Goal: Task Accomplishment & Management: Use online tool/utility

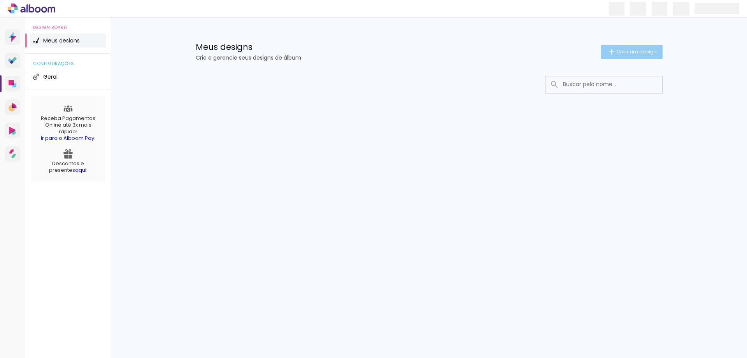
click at [620, 50] on span "Criar um design" at bounding box center [636, 51] width 40 height 5
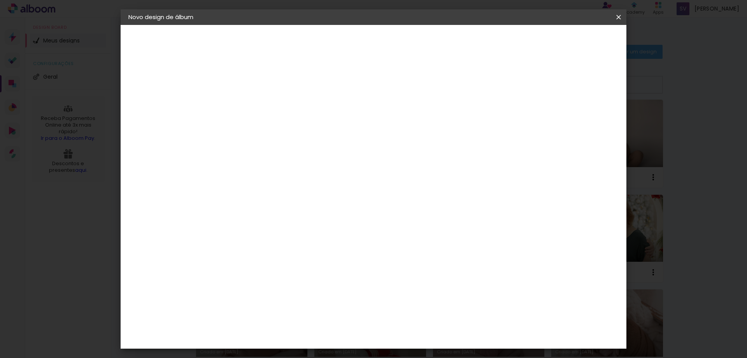
click at [256, 105] on input at bounding box center [256, 104] width 0 height 12
click at [256, 101] on input "Gestante Jadna" at bounding box center [256, 104] width 0 height 12
type input "Gestante Jadna"
type paper-input "Gestante Jadna"
click at [0, 0] on slot "Avançar" at bounding box center [0, 0] width 0 height 0
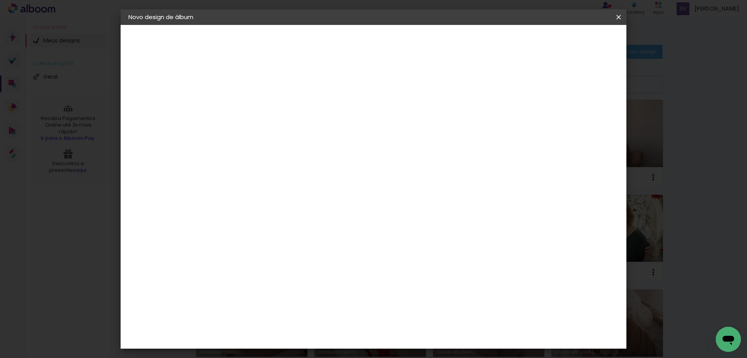
click at [0, 0] on slot "Tamanho Livre" at bounding box center [0, 0] width 0 height 0
click at [0, 0] on slot "Avançar" at bounding box center [0, 0] width 0 height 0
click at [233, 221] on input "30" at bounding box center [231, 221] width 20 height 12
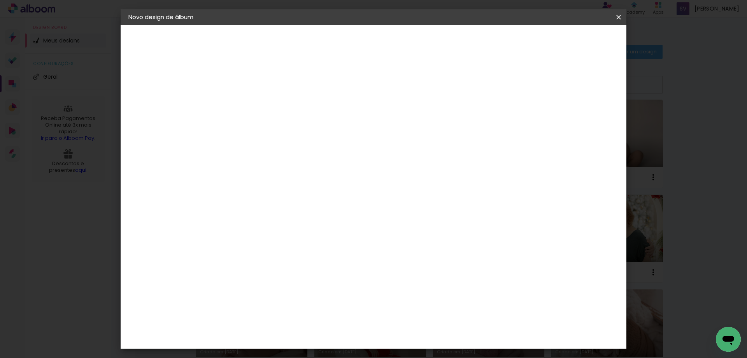
type input "25"
type paper-input "25"
drag, startPoint x: 414, startPoint y: 296, endPoint x: 436, endPoint y: 295, distance: 22.2
click at [436, 295] on paper-input-container "60 cm" at bounding box center [421, 299] width 35 height 19
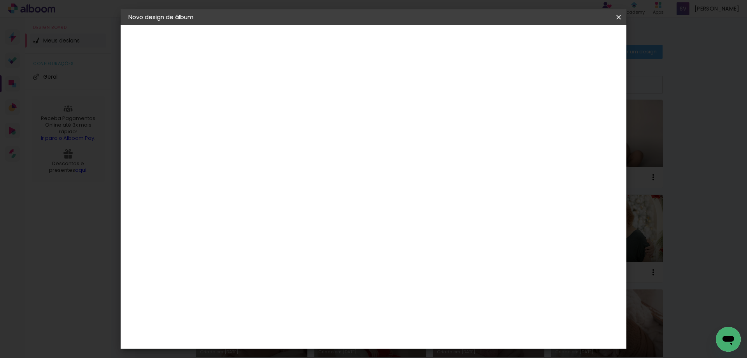
type input "50"
type paper-input "50"
click at [578, 45] on paper-button "Iniciar design" at bounding box center [552, 41] width 51 height 13
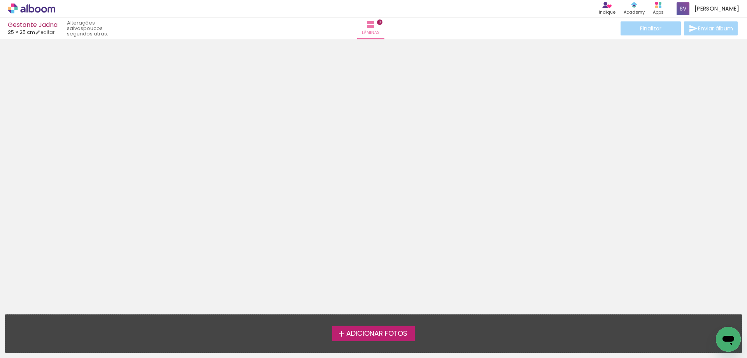
click at [364, 336] on span "Adicionar Fotos" at bounding box center [376, 333] width 61 height 7
click at [0, 0] on input "file" at bounding box center [0, 0] width 0 height 0
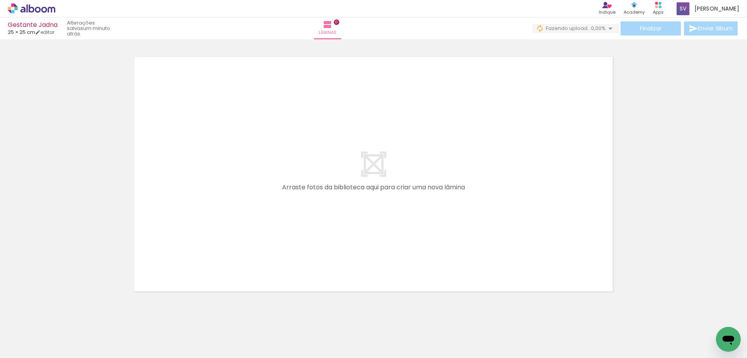
click at [26, 332] on input "Todas as fotos" at bounding box center [22, 334] width 30 height 7
click at [0, 0] on slot "Não utilizadas" at bounding box center [0, 0] width 0 height 0
type input "Não utilizadas"
click at [441, 318] on iron-icon at bounding box center [437, 316] width 8 height 8
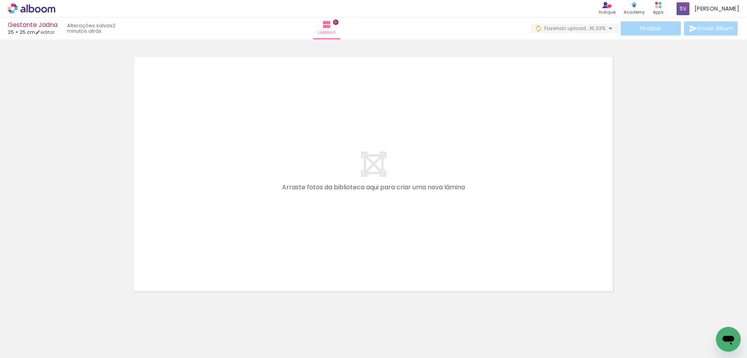
scroll to position [0, 0]
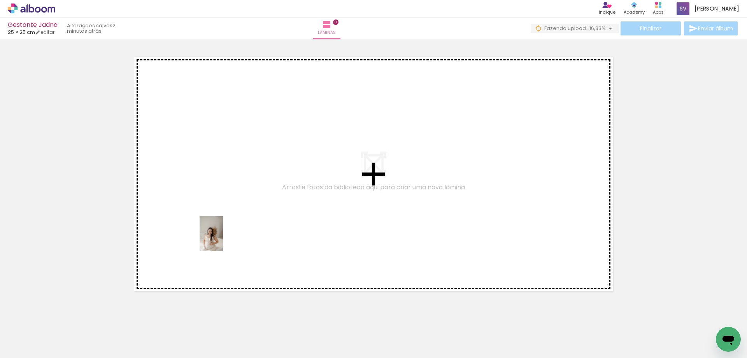
drag, startPoint x: 84, startPoint y: 342, endPoint x: 223, endPoint y: 239, distance: 173.1
click at [223, 239] on quentale-workspace at bounding box center [373, 179] width 747 height 358
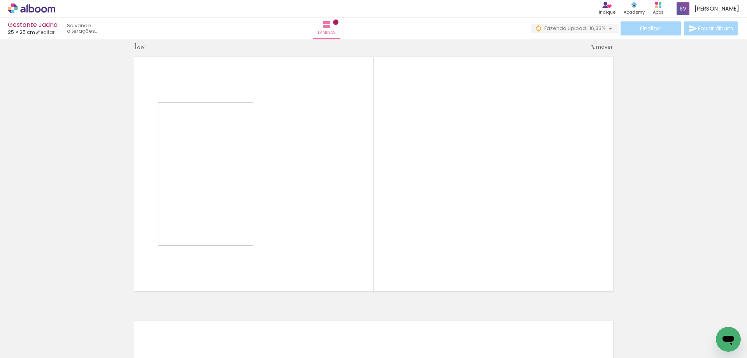
scroll to position [10, 0]
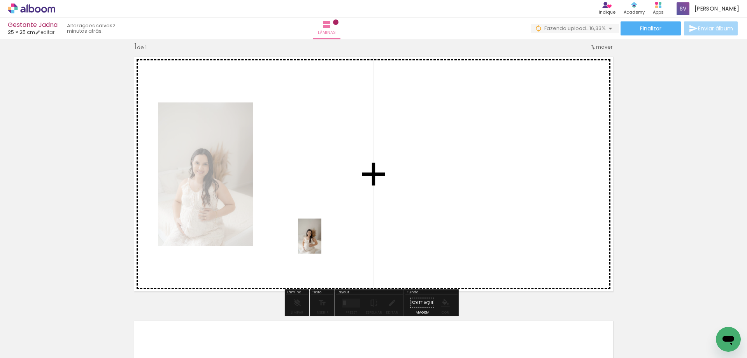
drag, startPoint x: 78, startPoint y: 343, endPoint x: 321, endPoint y: 242, distance: 263.6
click at [321, 242] on quentale-workspace at bounding box center [373, 179] width 747 height 358
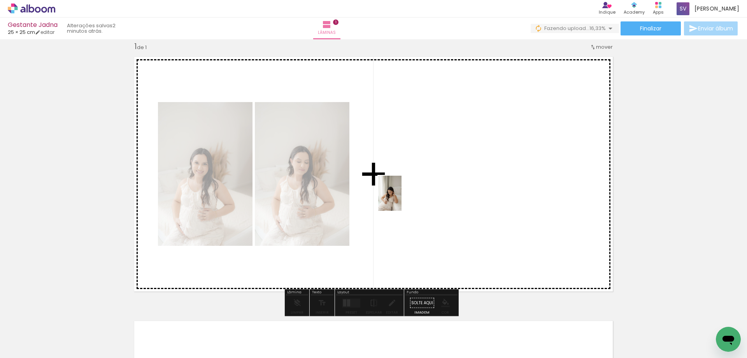
drag, startPoint x: 85, startPoint y: 338, endPoint x: 402, endPoint y: 199, distance: 346.1
click at [402, 199] on quentale-workspace at bounding box center [373, 179] width 747 height 358
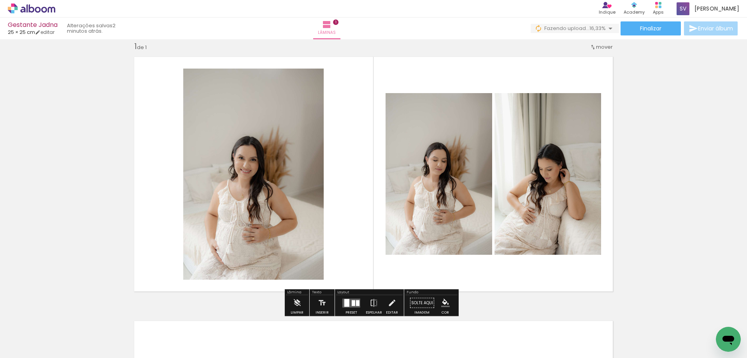
scroll to position [244, 0]
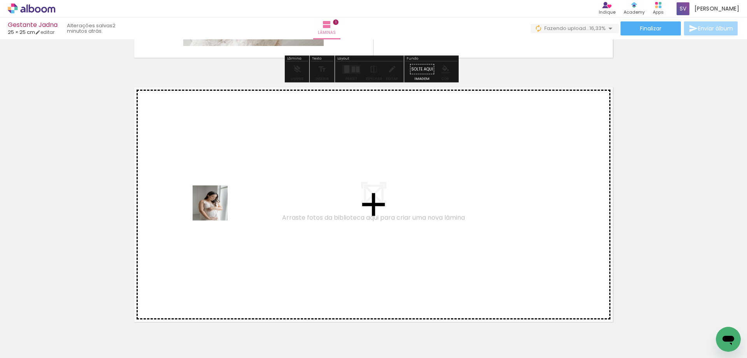
drag, startPoint x: 86, startPoint y: 335, endPoint x: 219, endPoint y: 204, distance: 187.1
click at [219, 204] on quentale-workspace at bounding box center [373, 179] width 747 height 358
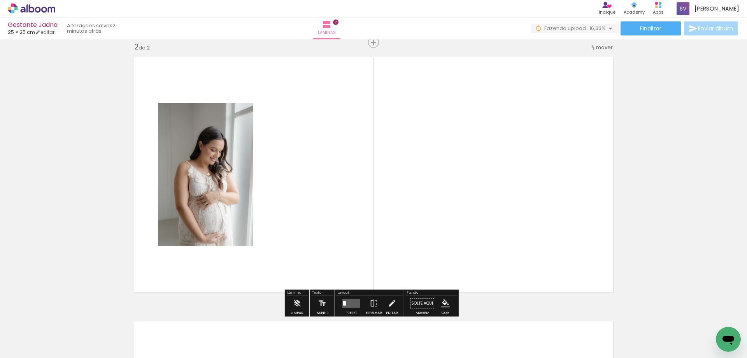
scroll to position [274, 0]
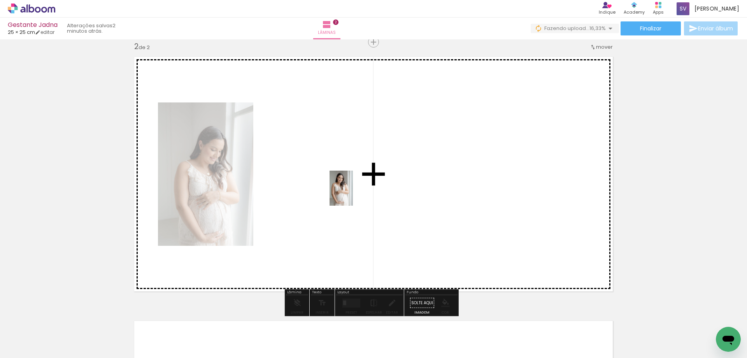
drag, startPoint x: 80, startPoint y: 343, endPoint x: 353, endPoint y: 194, distance: 310.9
click at [353, 194] on quentale-workspace at bounding box center [373, 179] width 747 height 358
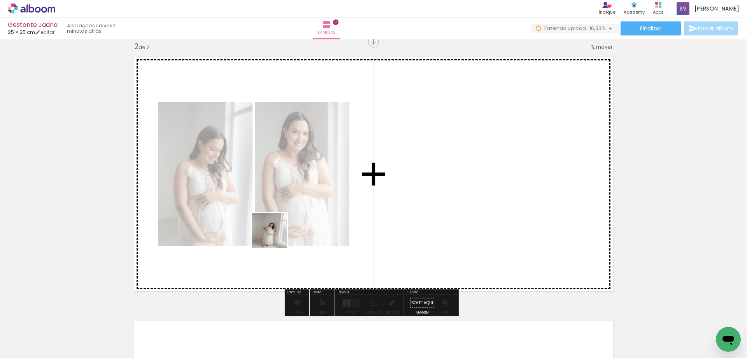
drag, startPoint x: 84, startPoint y: 338, endPoint x: 299, endPoint y: 222, distance: 244.1
click at [299, 222] on quentale-workspace at bounding box center [373, 179] width 747 height 358
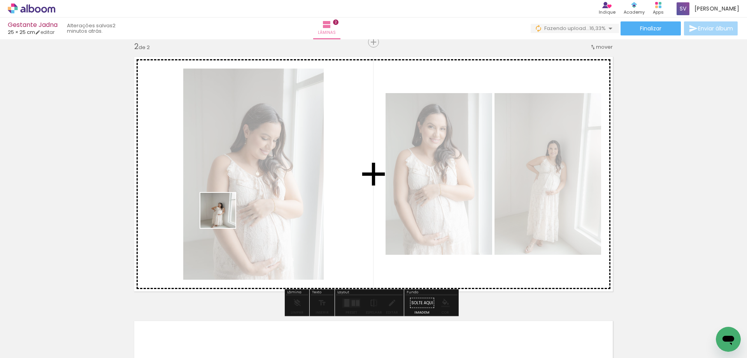
drag, startPoint x: 78, startPoint y: 337, endPoint x: 224, endPoint y: 216, distance: 189.0
click at [224, 216] on quentale-workspace at bounding box center [373, 179] width 747 height 358
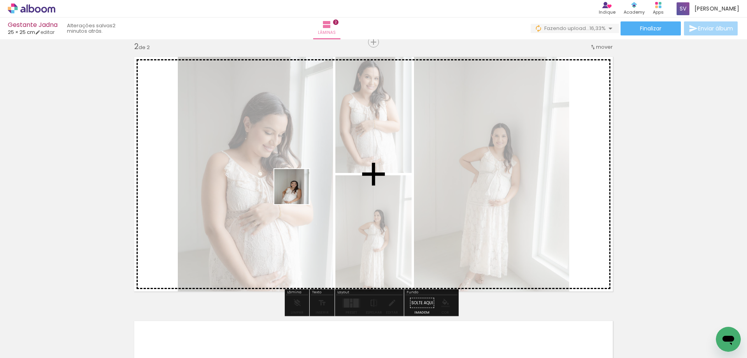
drag, startPoint x: 79, startPoint y: 334, endPoint x: 298, endPoint y: 192, distance: 261.1
click at [298, 192] on quentale-workspace at bounding box center [373, 179] width 747 height 358
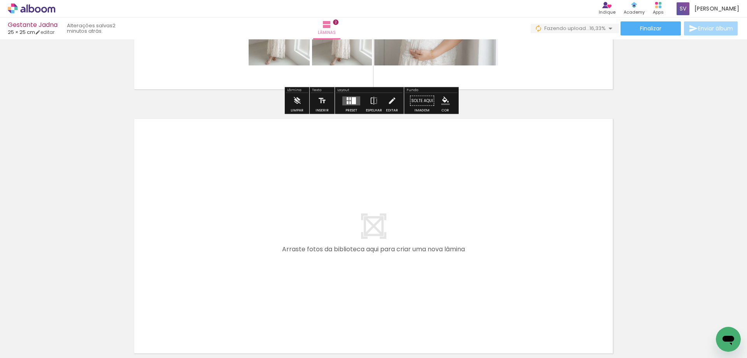
scroll to position [507, 0]
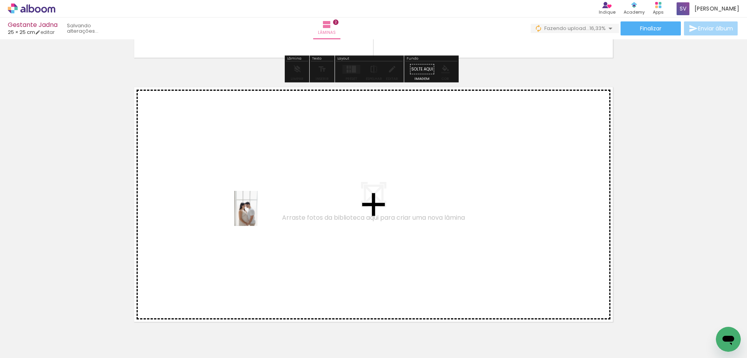
drag, startPoint x: 81, startPoint y: 337, endPoint x: 258, endPoint y: 214, distance: 215.0
click at [258, 214] on quentale-workspace at bounding box center [373, 179] width 747 height 358
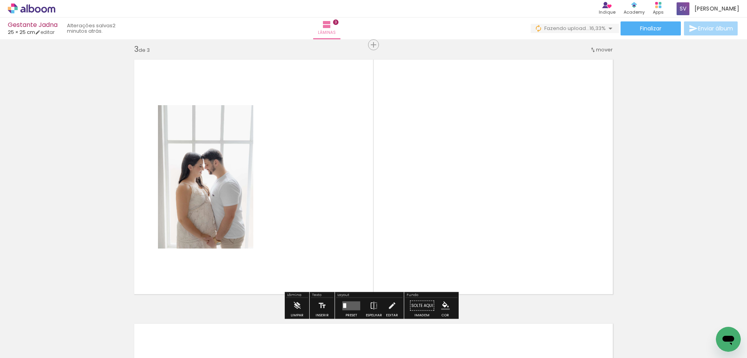
scroll to position [538, 0]
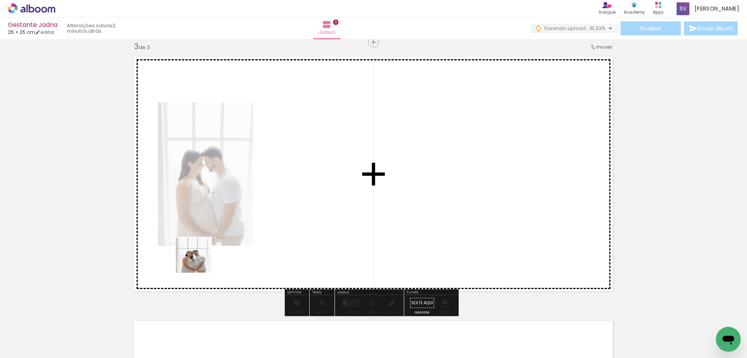
drag, startPoint x: 69, startPoint y: 340, endPoint x: 226, endPoint y: 244, distance: 183.6
click at [226, 244] on quentale-workspace at bounding box center [373, 179] width 747 height 358
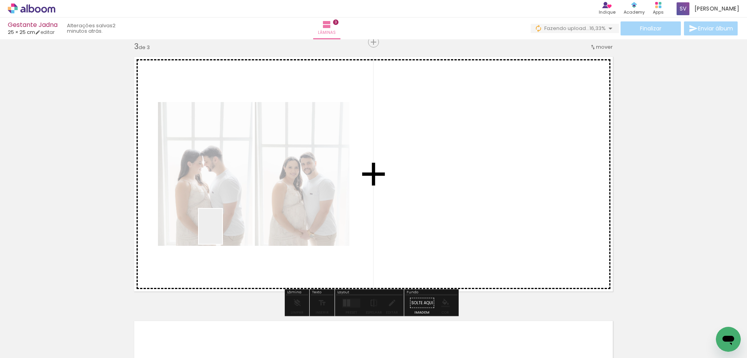
drag, startPoint x: 84, startPoint y: 337, endPoint x: 222, endPoint y: 232, distance: 173.3
click at [222, 232] on quentale-workspace at bounding box center [373, 179] width 747 height 358
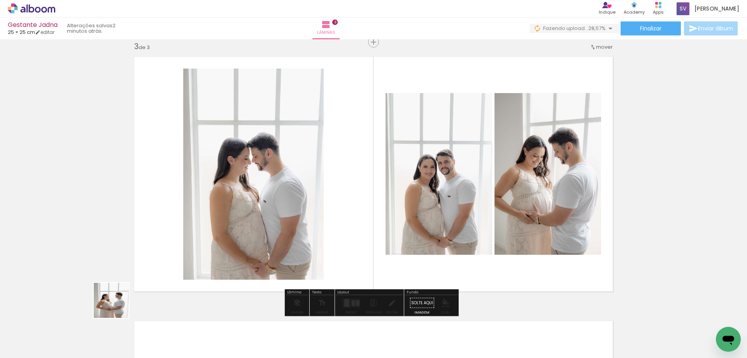
drag, startPoint x: 79, startPoint y: 334, endPoint x: 170, endPoint y: 265, distance: 113.9
click at [235, 217] on quentale-workspace at bounding box center [373, 179] width 747 height 358
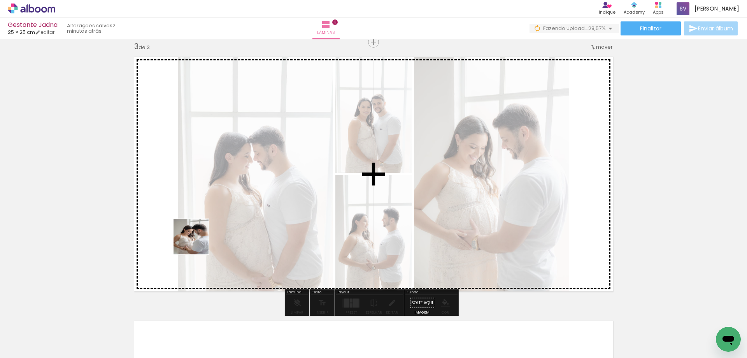
drag, startPoint x: 79, startPoint y: 335, endPoint x: 230, endPoint y: 239, distance: 178.3
click at [197, 242] on quentale-workspace at bounding box center [373, 179] width 747 height 358
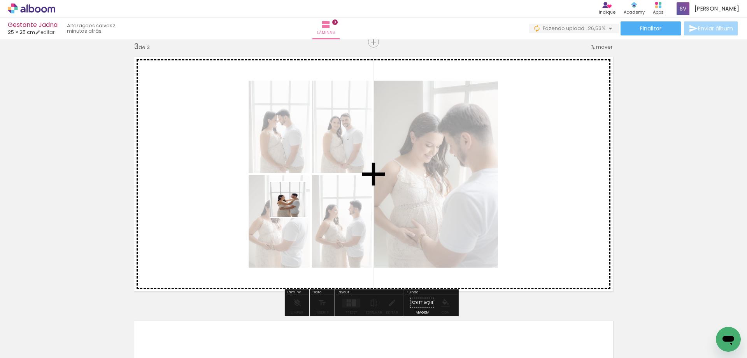
drag, startPoint x: 78, startPoint y: 339, endPoint x: 294, endPoint y: 205, distance: 254.1
click at [294, 205] on quentale-workspace at bounding box center [373, 179] width 747 height 358
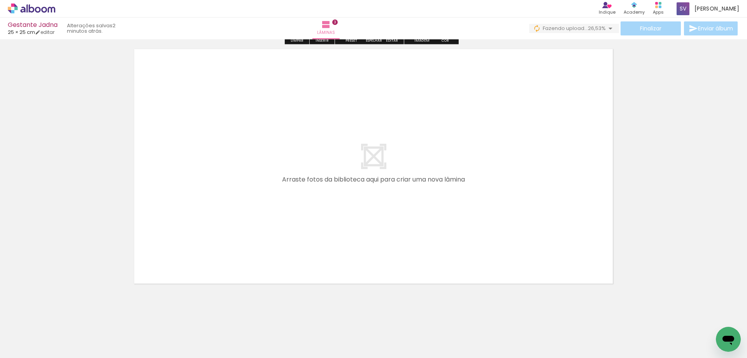
scroll to position [810, 0]
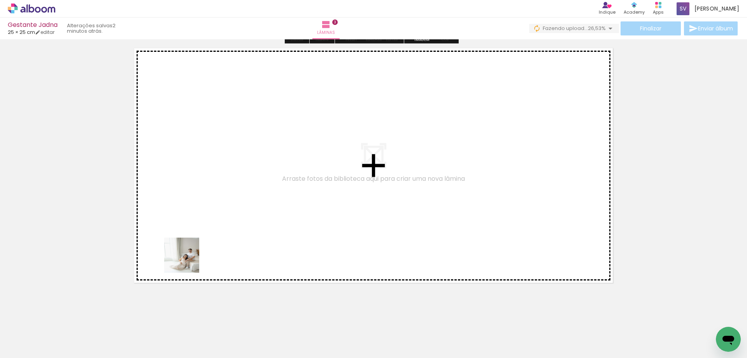
drag, startPoint x: 78, startPoint y: 339, endPoint x: 257, endPoint y: 213, distance: 219.0
click at [257, 213] on quentale-workspace at bounding box center [373, 179] width 747 height 358
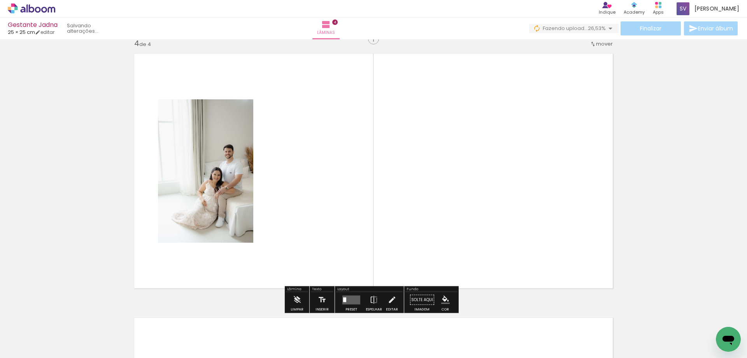
scroll to position [802, 0]
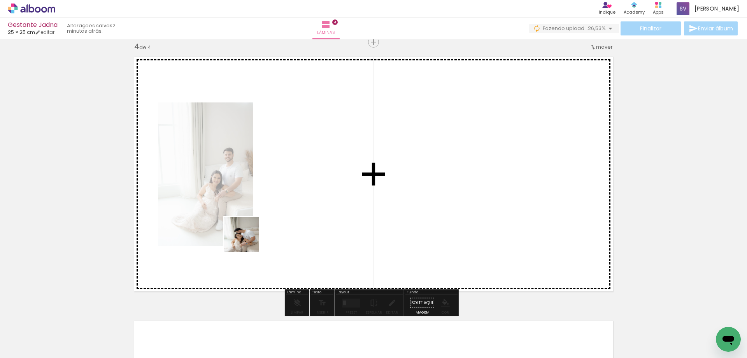
drag, startPoint x: 75, startPoint y: 337, endPoint x: 187, endPoint y: 286, distance: 122.3
click at [291, 216] on quentale-workspace at bounding box center [373, 179] width 747 height 358
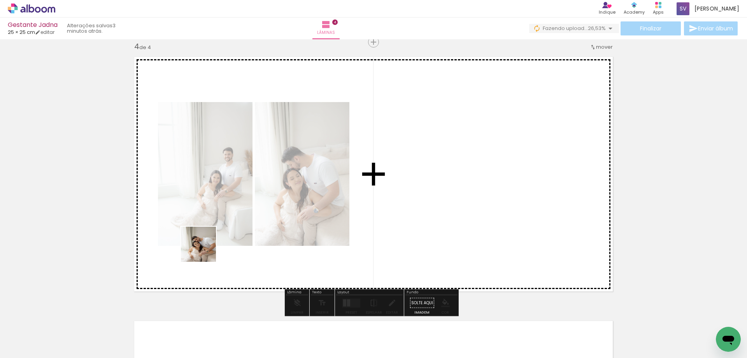
drag, startPoint x: 87, startPoint y: 338, endPoint x: 170, endPoint y: 290, distance: 96.4
click at [207, 247] on quentale-workspace at bounding box center [373, 179] width 747 height 358
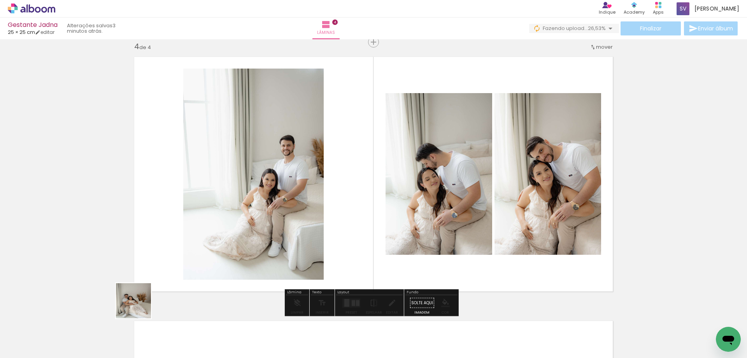
drag, startPoint x: 89, startPoint y: 337, endPoint x: 262, endPoint y: 226, distance: 205.9
click at [262, 226] on quentale-workspace at bounding box center [373, 179] width 747 height 358
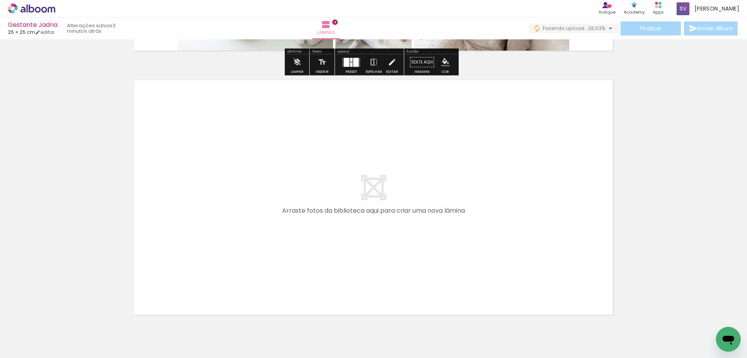
scroll to position [1080, 0]
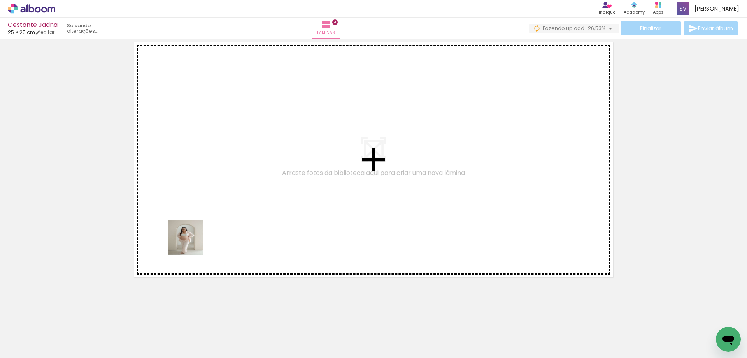
drag, startPoint x: 74, startPoint y: 342, endPoint x: 200, endPoint y: 233, distance: 166.1
click at [200, 233] on quentale-workspace at bounding box center [373, 179] width 747 height 358
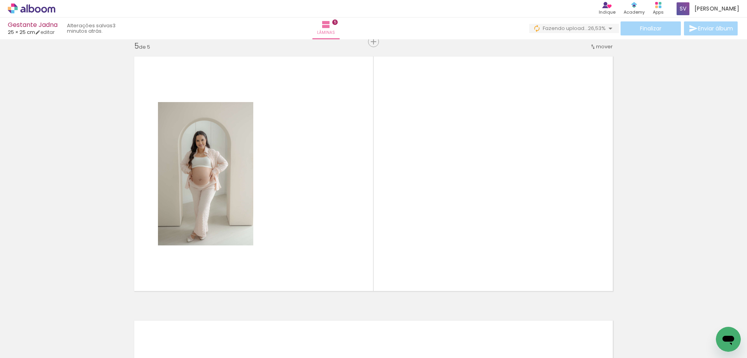
scroll to position [1066, 0]
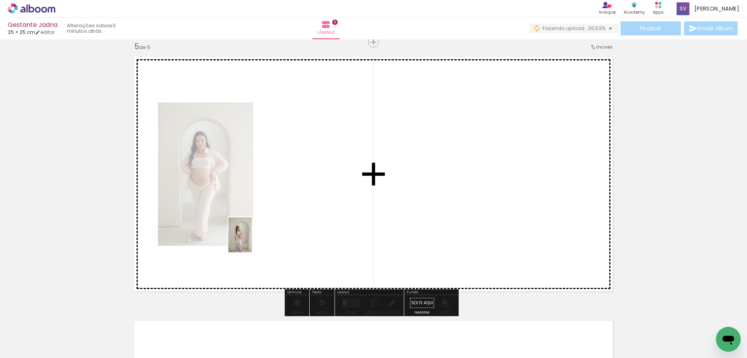
drag, startPoint x: 79, startPoint y: 342, endPoint x: 252, endPoint y: 241, distance: 199.9
click at [252, 241] on quentale-workspace at bounding box center [373, 179] width 747 height 358
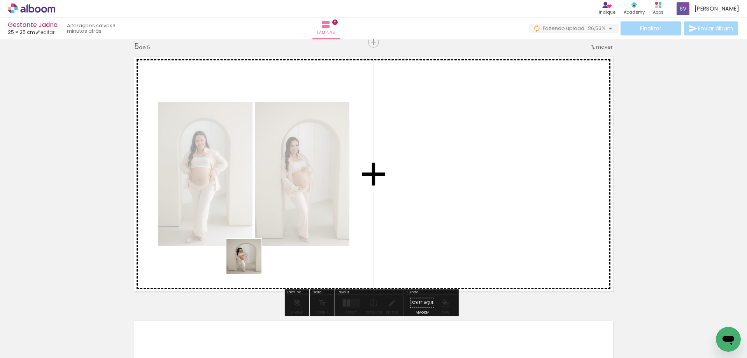
drag, startPoint x: 81, startPoint y: 338, endPoint x: 250, endPoint y: 262, distance: 185.5
click at [250, 262] on quentale-workspace at bounding box center [373, 179] width 747 height 358
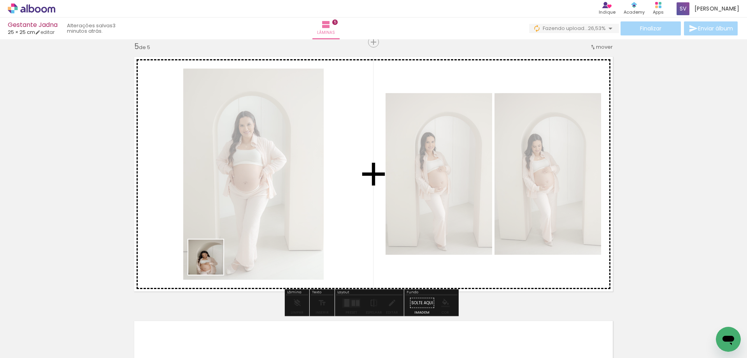
drag, startPoint x: 83, startPoint y: 339, endPoint x: 246, endPoint y: 238, distance: 191.6
click at [246, 238] on quentale-workspace at bounding box center [373, 179] width 747 height 358
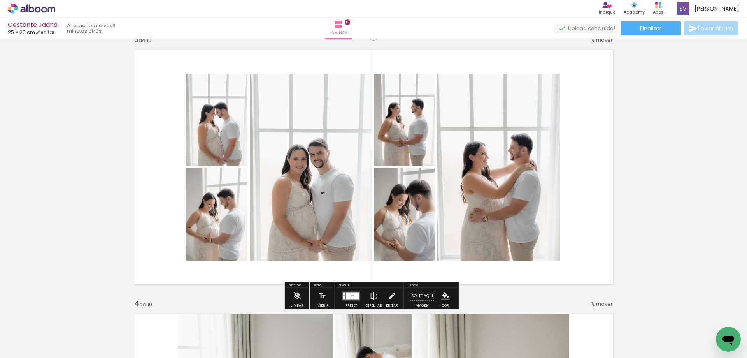
scroll to position [584, 0]
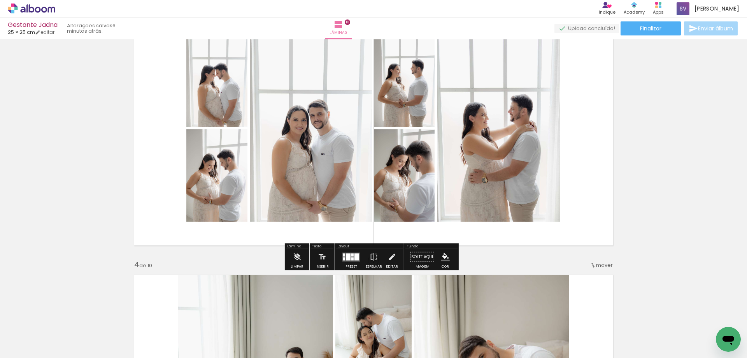
click at [355, 256] on div at bounding box center [357, 256] width 5 height 7
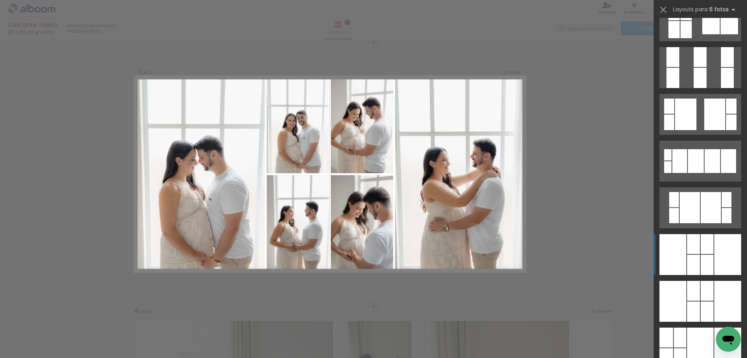
click at [706, 253] on div at bounding box center [707, 244] width 13 height 20
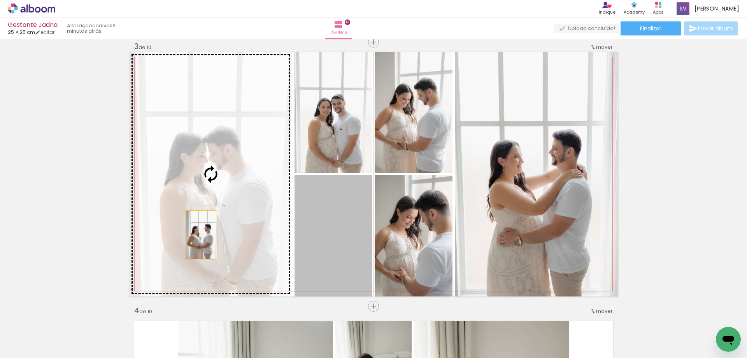
drag, startPoint x: 345, startPoint y: 253, endPoint x: 198, endPoint y: 235, distance: 147.9
click at [0, 0] on slot at bounding box center [0, 0] width 0 height 0
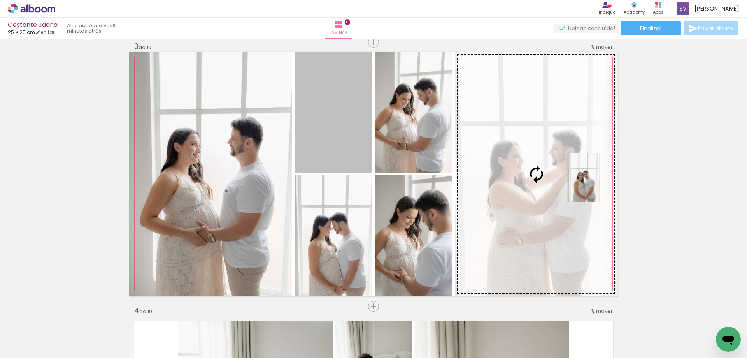
drag, startPoint x: 338, startPoint y: 141, endPoint x: 581, endPoint y: 177, distance: 245.6
click at [0, 0] on slot at bounding box center [0, 0] width 0 height 0
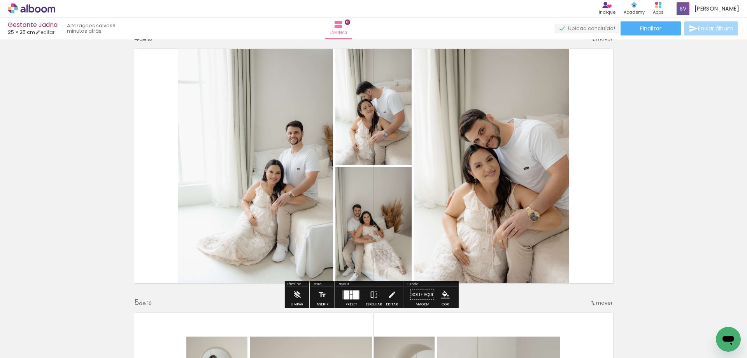
scroll to position [810, 0]
click at [350, 296] on div at bounding box center [351, 296] width 2 height 4
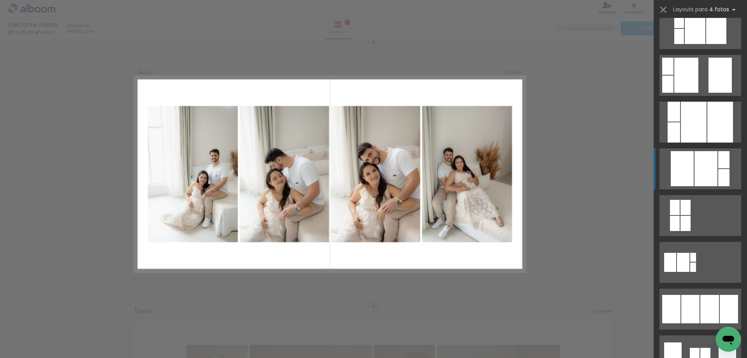
scroll to position [389, 0]
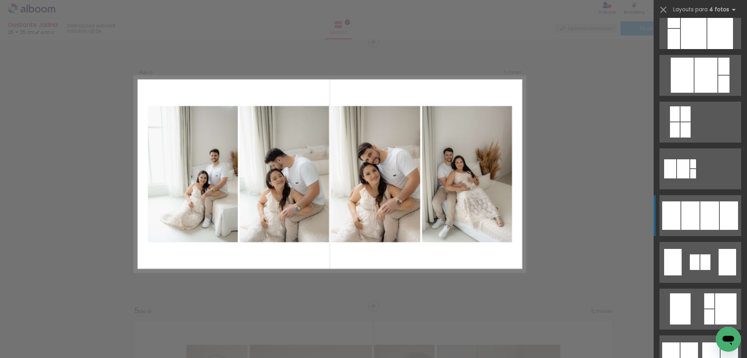
click at [716, 217] on quentale-layouter at bounding box center [701, 215] width 82 height 41
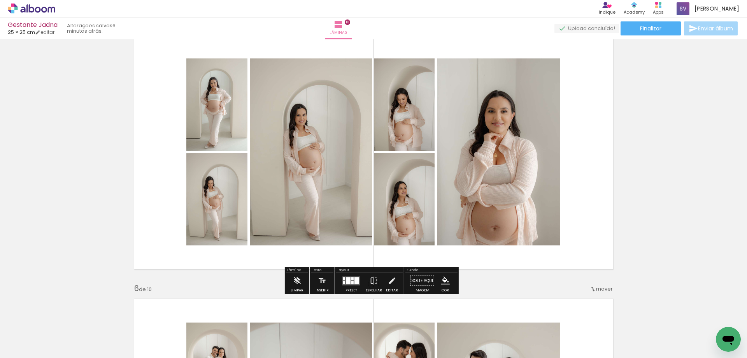
scroll to position [1074, 0]
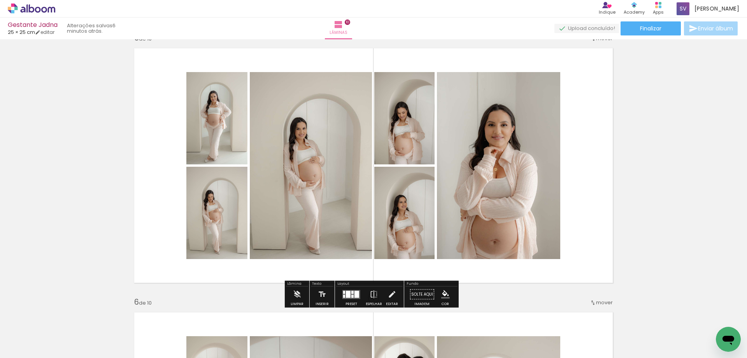
click at [353, 298] on quentale-layouter at bounding box center [351, 294] width 18 height 9
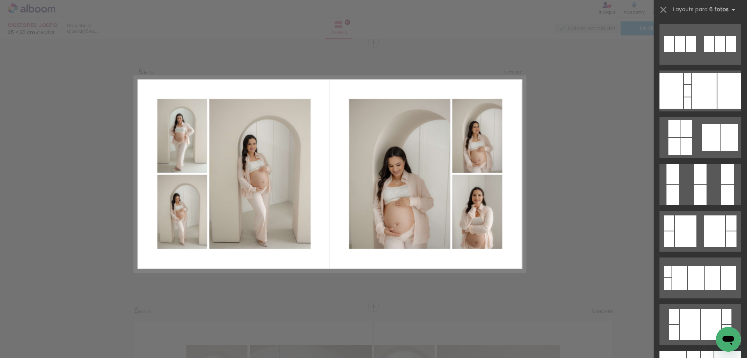
scroll to position [545, 0]
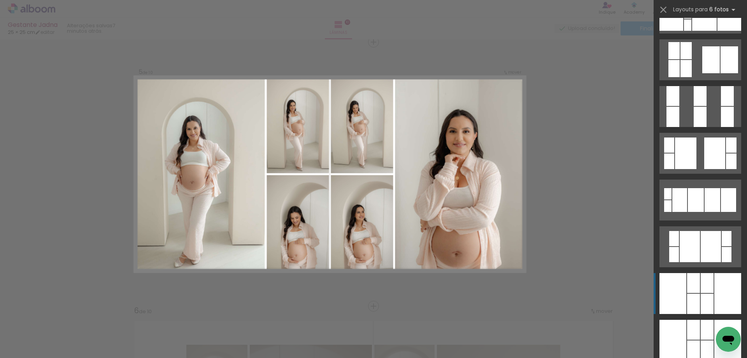
click at [722, 290] on div at bounding box center [728, 293] width 27 height 41
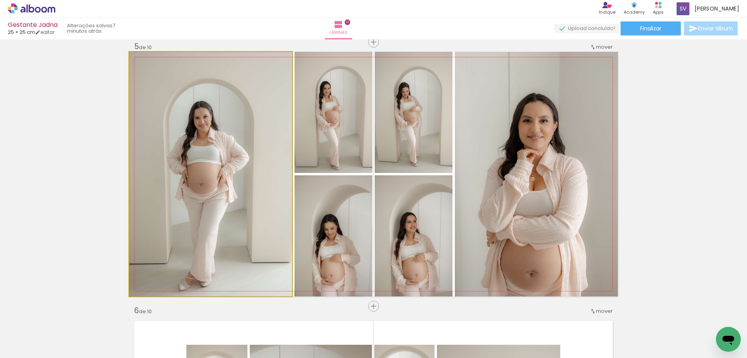
drag, startPoint x: 207, startPoint y: 269, endPoint x: 210, endPoint y: 251, distance: 18.2
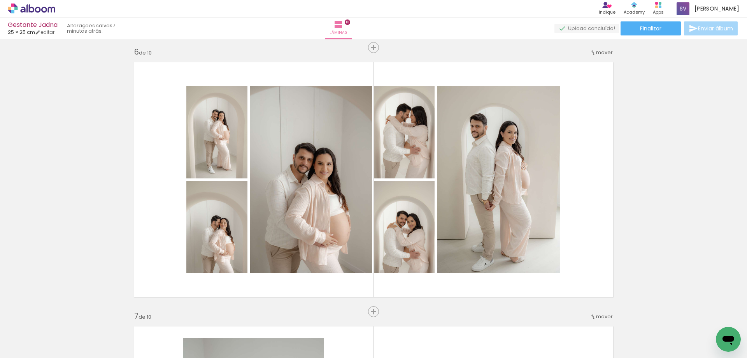
scroll to position [1338, 0]
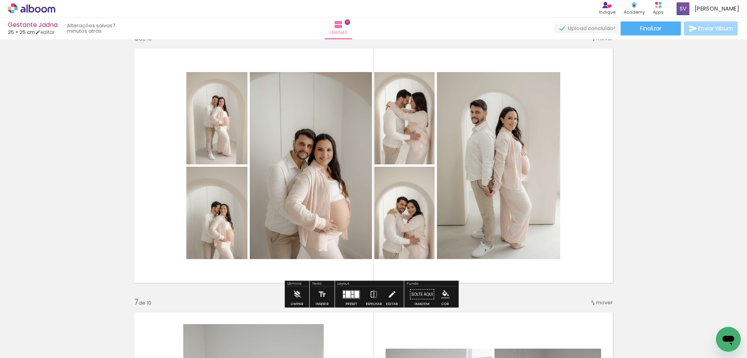
click at [352, 296] on div at bounding box center [352, 295] width 2 height 3
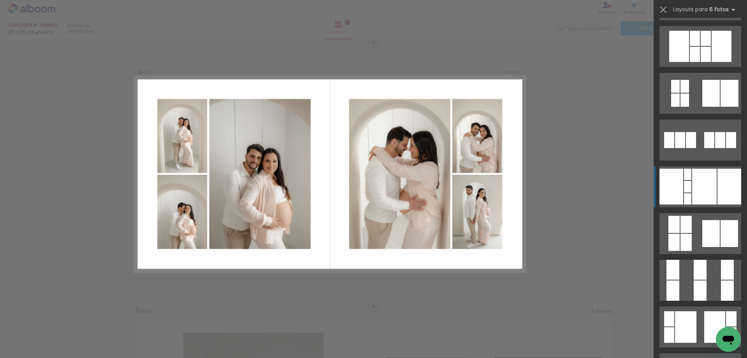
scroll to position [467, 0]
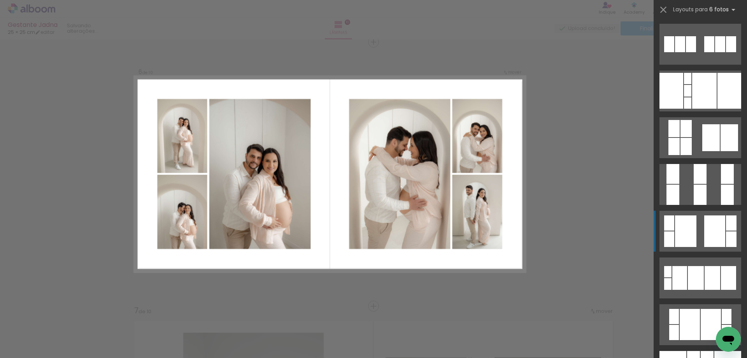
click at [717, 237] on div at bounding box center [714, 231] width 21 height 32
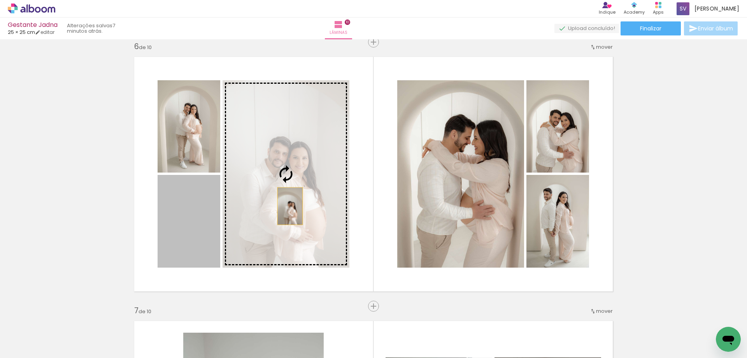
drag, startPoint x: 199, startPoint y: 238, endPoint x: 287, endPoint y: 206, distance: 93.9
click at [0, 0] on slot at bounding box center [0, 0] width 0 height 0
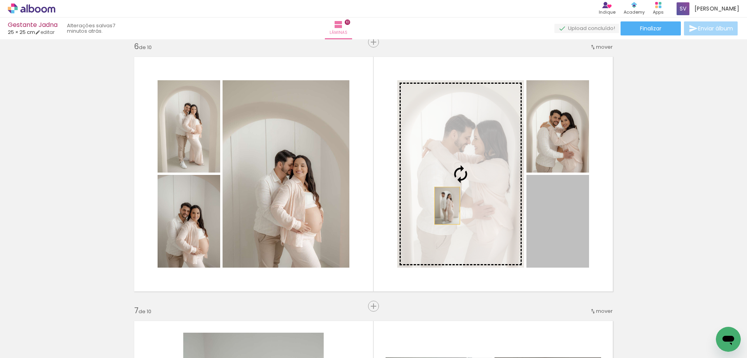
drag, startPoint x: 553, startPoint y: 219, endPoint x: 444, endPoint y: 205, distance: 109.1
click at [0, 0] on slot at bounding box center [0, 0] width 0 height 0
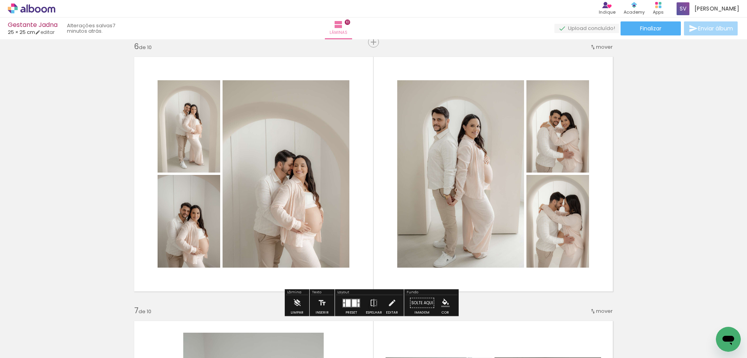
click at [678, 201] on div "Inserir lâmina 1 de 10 Inserir lâmina 2 de 10 Inserir lâmina 3 de 10 Inserir lâ…" at bounding box center [373, 164] width 747 height 2903
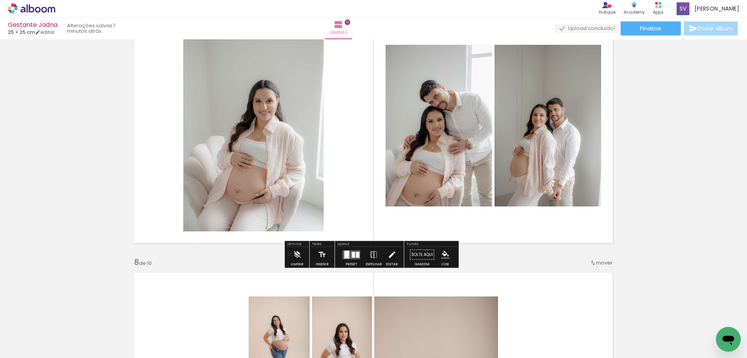
scroll to position [1641, 0]
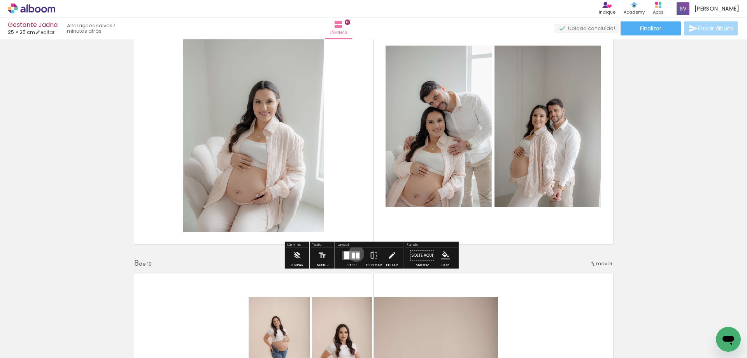
click at [356, 253] on div at bounding box center [358, 255] width 4 height 6
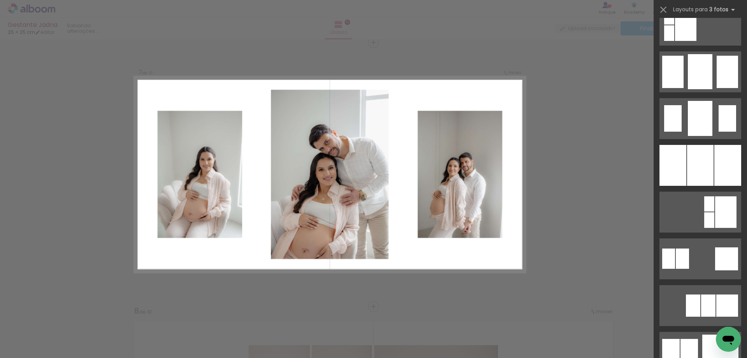
scroll to position [584, 0]
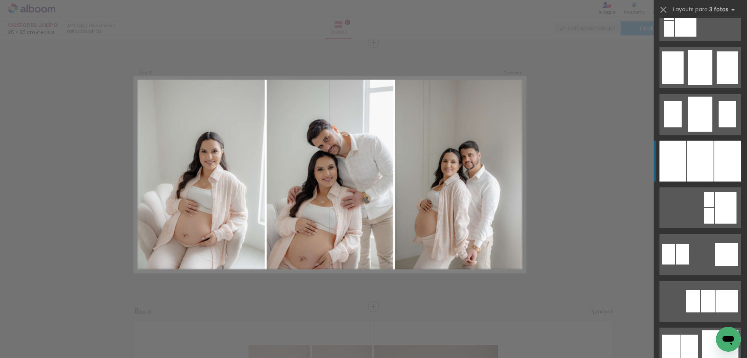
click at [715, 174] on div at bounding box center [728, 160] width 27 height 41
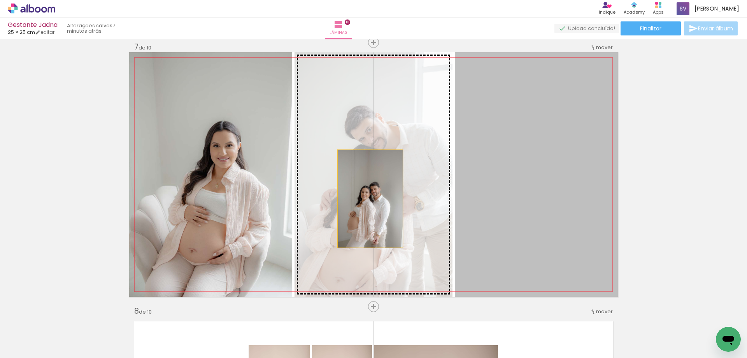
drag, startPoint x: 558, startPoint y: 197, endPoint x: 367, endPoint y: 198, distance: 191.5
click at [0, 0] on slot at bounding box center [0, 0] width 0 height 0
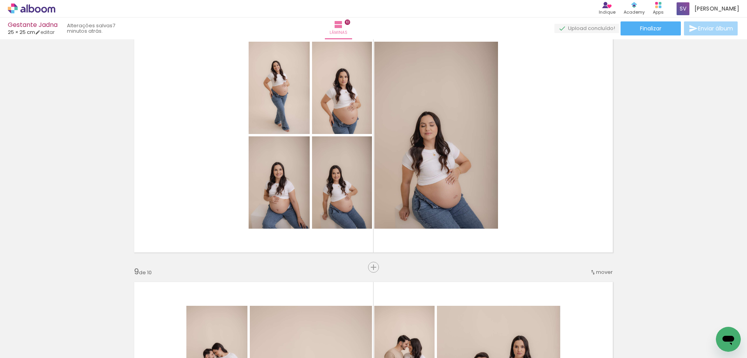
scroll to position [1904, 0]
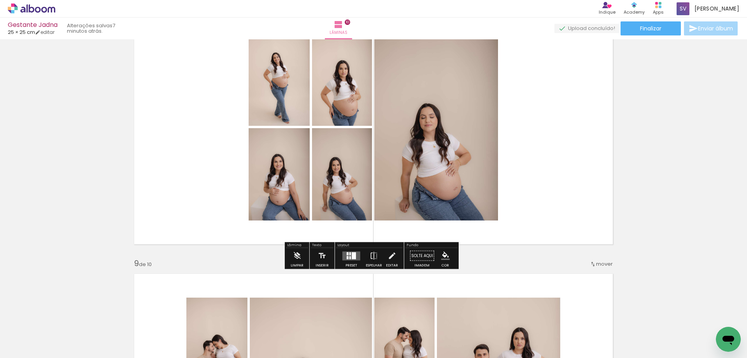
click at [353, 258] on div at bounding box center [354, 255] width 4 height 7
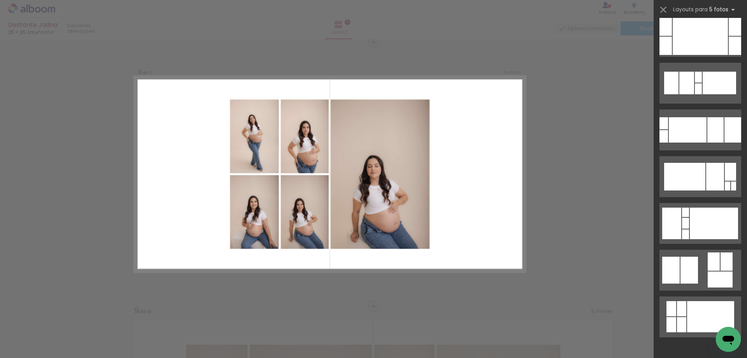
scroll to position [0, 0]
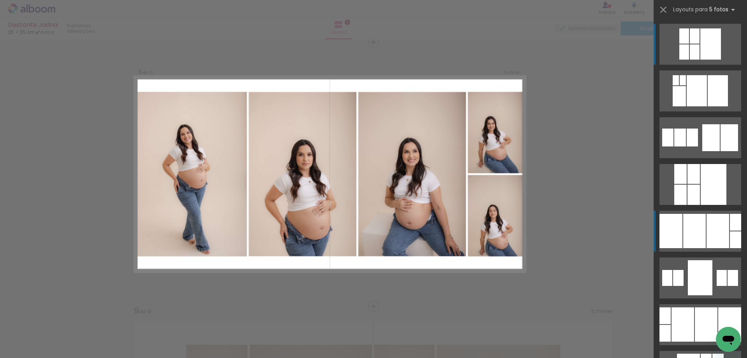
click at [711, 223] on div at bounding box center [718, 231] width 23 height 34
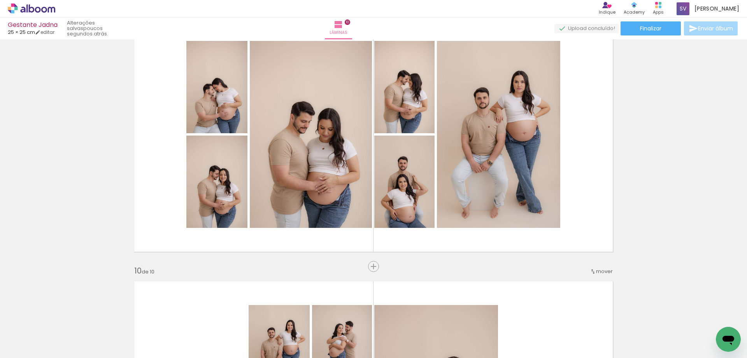
scroll to position [2168, 0]
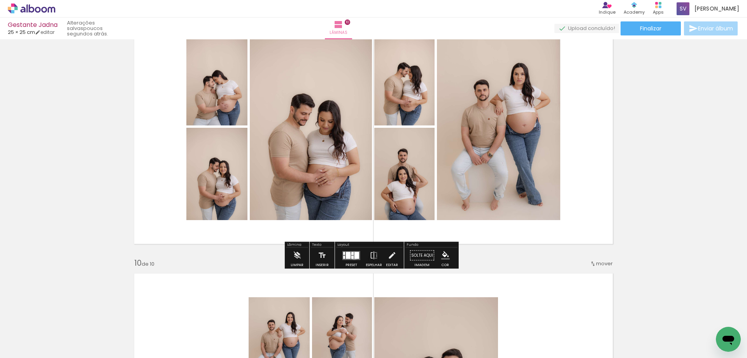
click at [355, 255] on div at bounding box center [357, 254] width 5 height 7
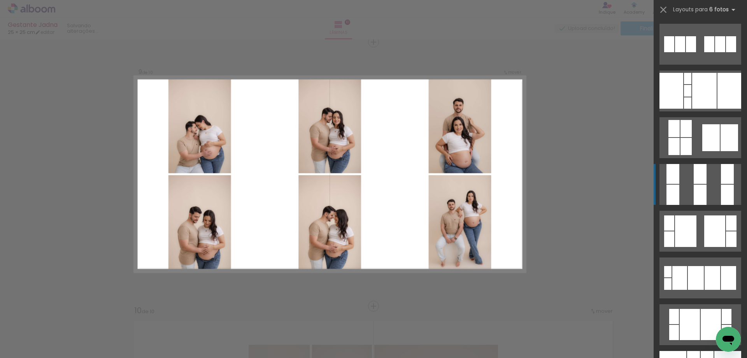
scroll to position [506, 0]
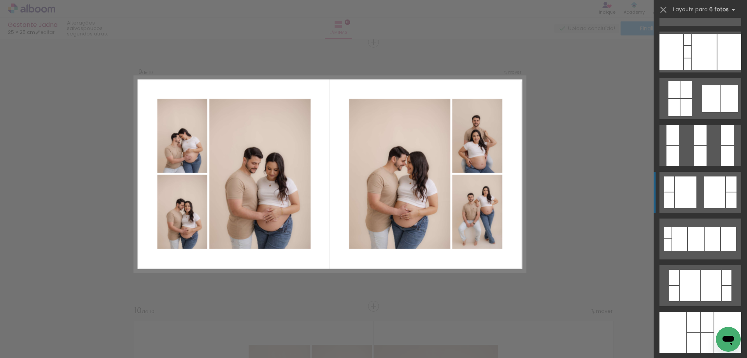
click at [711, 181] on div at bounding box center [714, 192] width 21 height 32
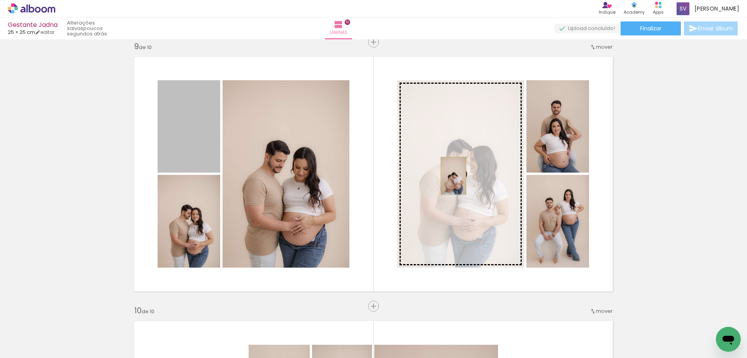
drag, startPoint x: 185, startPoint y: 126, endPoint x: 451, endPoint y: 176, distance: 270.7
click at [0, 0] on slot at bounding box center [0, 0] width 0 height 0
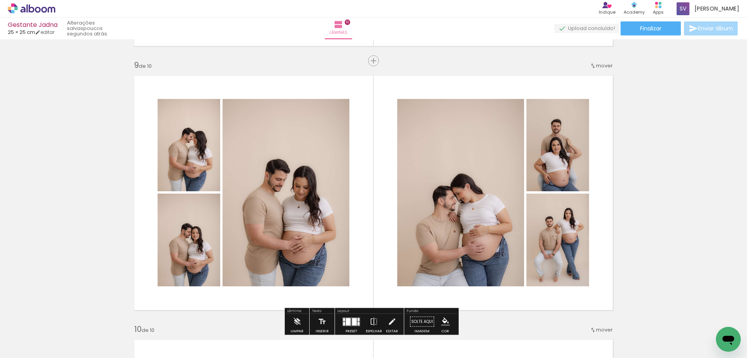
scroll to position [2160, 0]
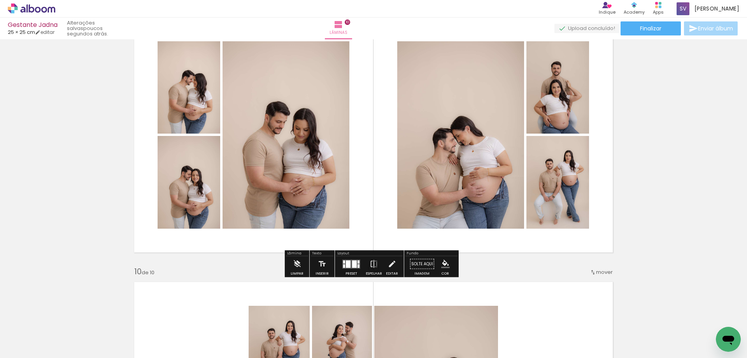
click at [354, 264] on div at bounding box center [354, 263] width 5 height 7
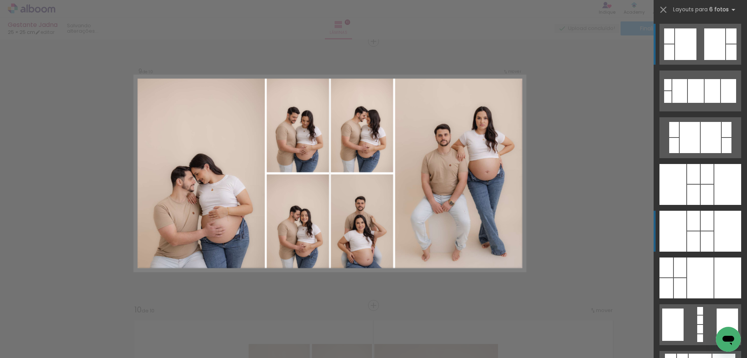
scroll to position [2121, 0]
click at [718, 233] on div at bounding box center [728, 231] width 27 height 41
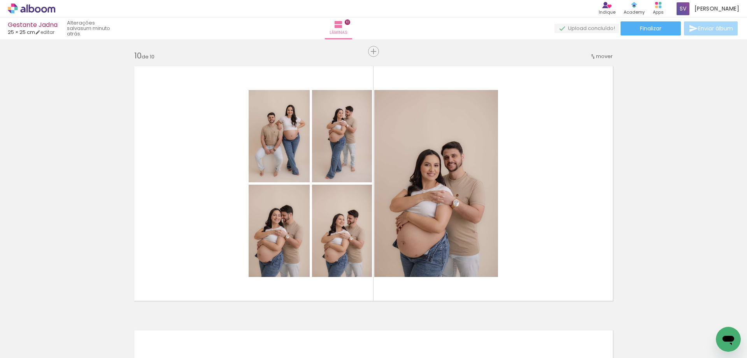
scroll to position [2432, 0]
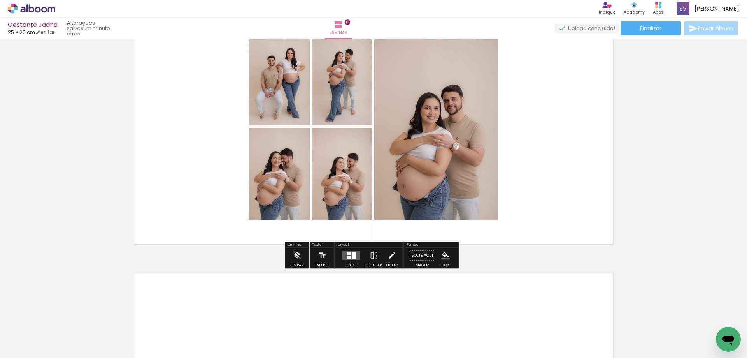
click at [353, 257] on div at bounding box center [354, 254] width 4 height 7
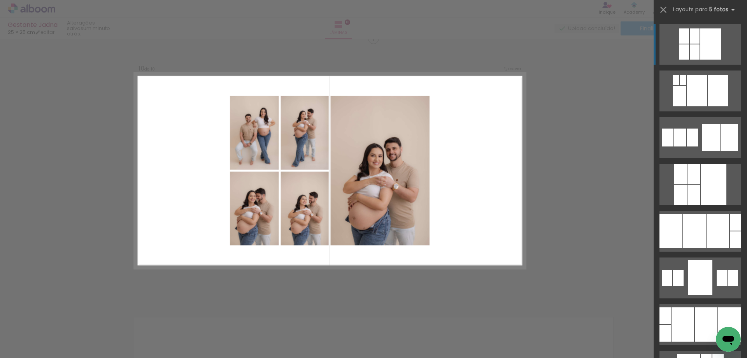
scroll to position [2385, 0]
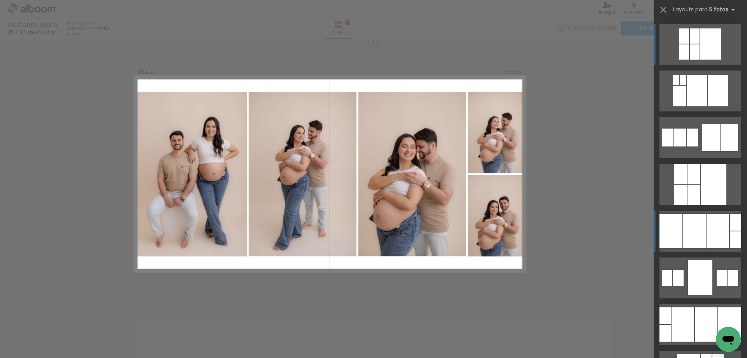
click at [716, 238] on div at bounding box center [718, 231] width 23 height 34
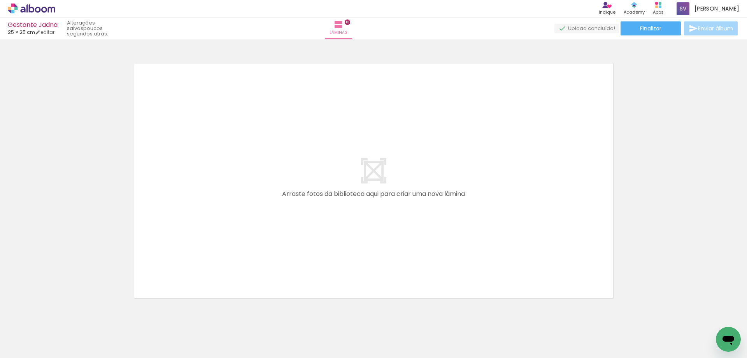
scroll to position [2646, 0]
click at [663, 29] on paper-button "Finalizar" at bounding box center [651, 28] width 60 height 14
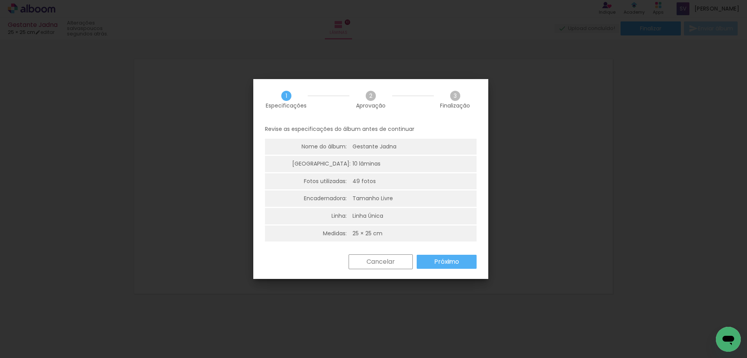
click at [0, 0] on slot "Próximo" at bounding box center [0, 0] width 0 height 0
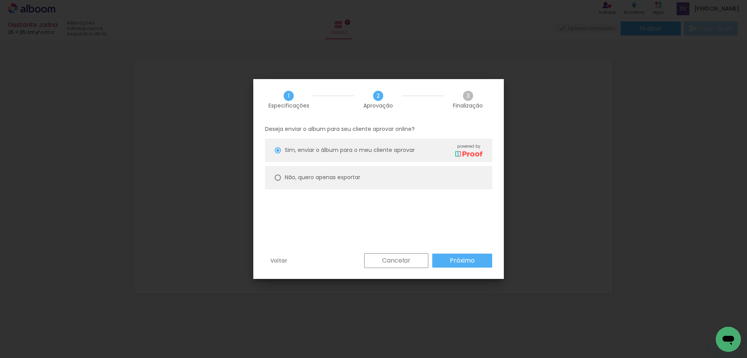
click at [328, 182] on paper-radio-button "Não, quero apenas exportar" at bounding box center [378, 177] width 227 height 23
type paper-radio-button "on"
click at [0, 0] on slot "Próximo" at bounding box center [0, 0] width 0 height 0
type input "Alta, 300 DPI"
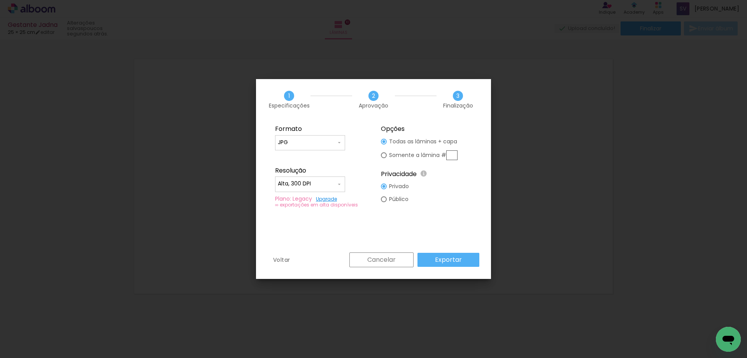
click at [0, 0] on slot "Exportar" at bounding box center [0, 0] width 0 height 0
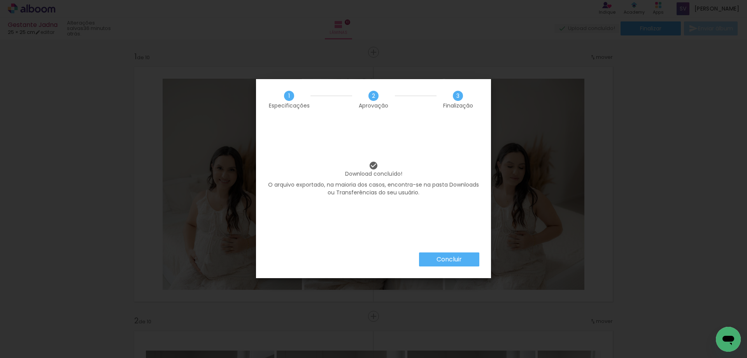
scroll to position [2646, 0]
